Goal: Navigation & Orientation: Find specific page/section

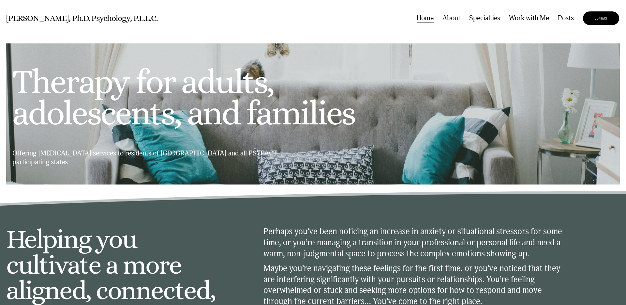
click at [567, 23] on link "Posts" at bounding box center [566, 18] width 16 height 10
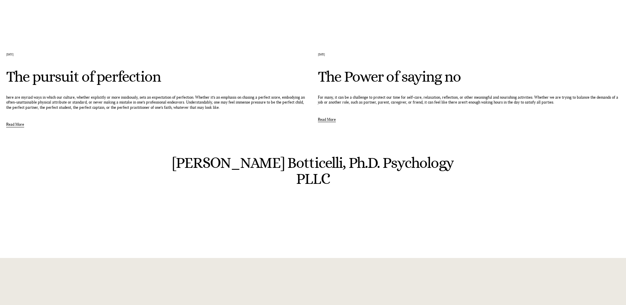
scroll to position [541, 0]
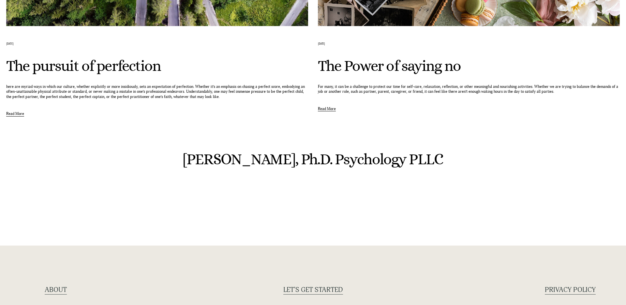
click at [57, 292] on link "ABOUT" at bounding box center [56, 289] width 22 height 9
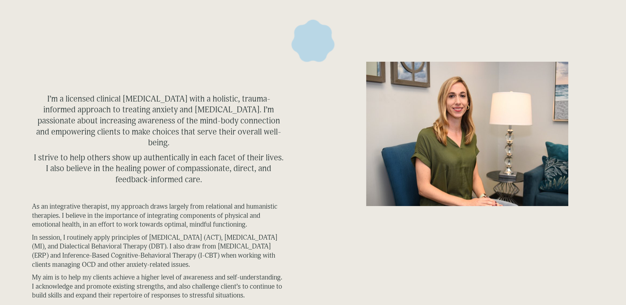
scroll to position [408, 0]
